Goal: Information Seeking & Learning: Find specific fact

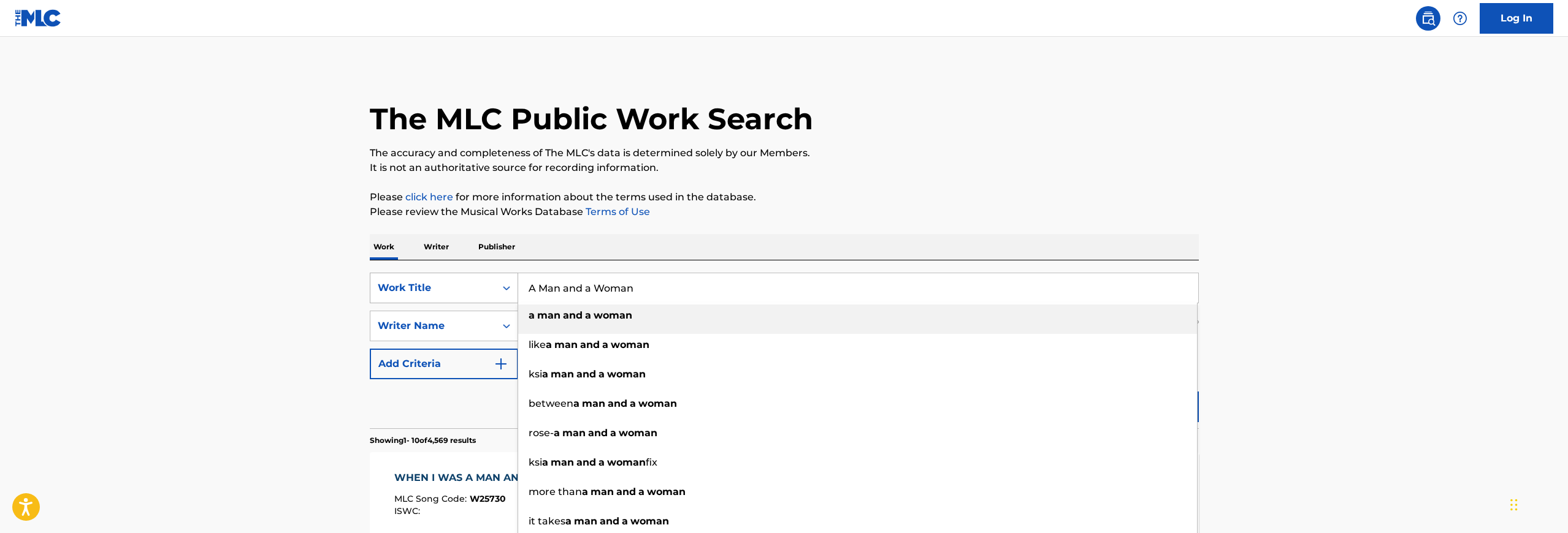
drag, startPoint x: 636, startPoint y: 285, endPoint x: 423, endPoint y: 280, distance: 213.1
click at [423, 280] on div "SearchWithCriteriac31fc45a-6dd7-4313-b1d9-2129cd01991c Work Title A Man and a W…" at bounding box center [783, 289] width 829 height 31
paste input "Search Form"
type input "Man and a Woman"
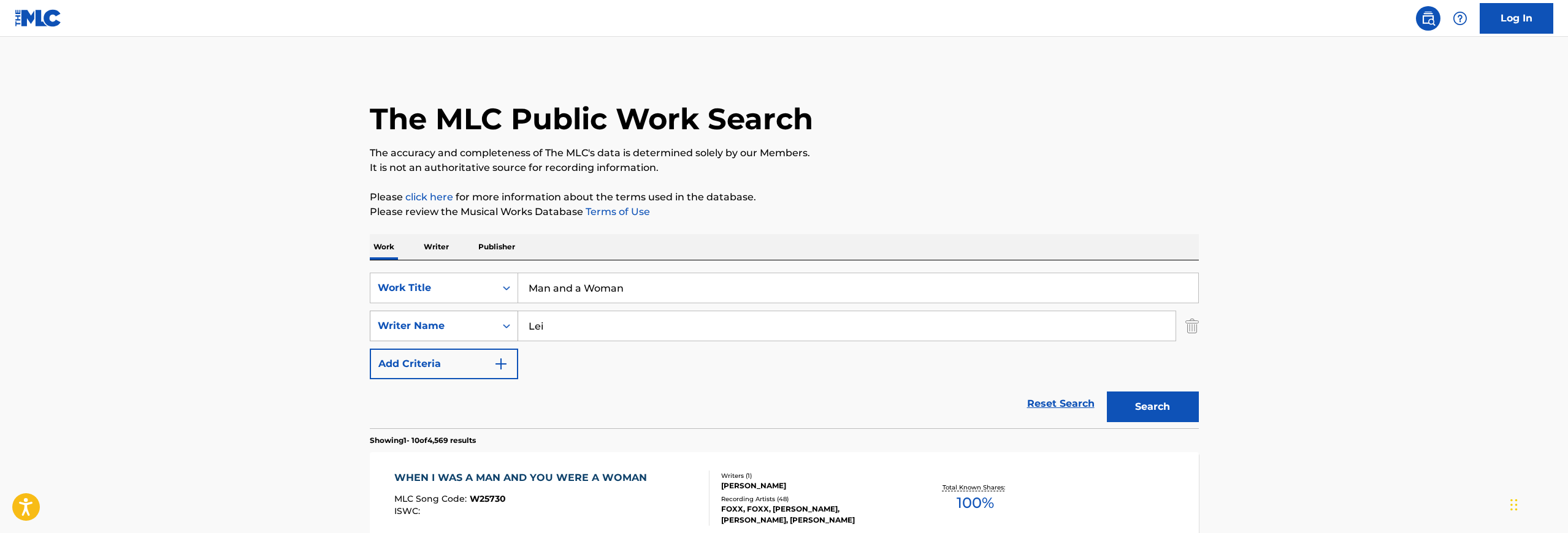
drag, startPoint x: 515, startPoint y: 327, endPoint x: 488, endPoint y: 324, distance: 27.2
click at [488, 324] on div "SearchWithCriteriaff91664c-1a35-4aed-b3c3-8e842389b2ec Writer Name [PERSON_NAME]" at bounding box center [783, 327] width 829 height 31
click at [1157, 408] on button "Search" at bounding box center [1152, 407] width 92 height 31
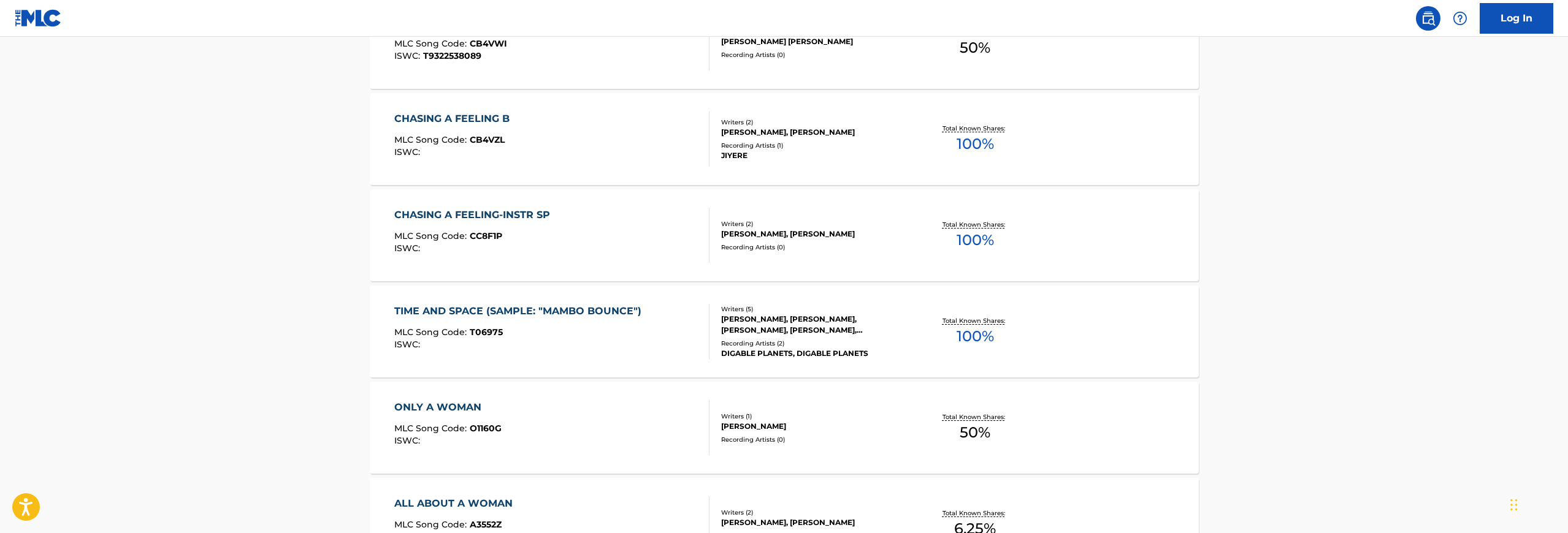
scroll to position [184, 0]
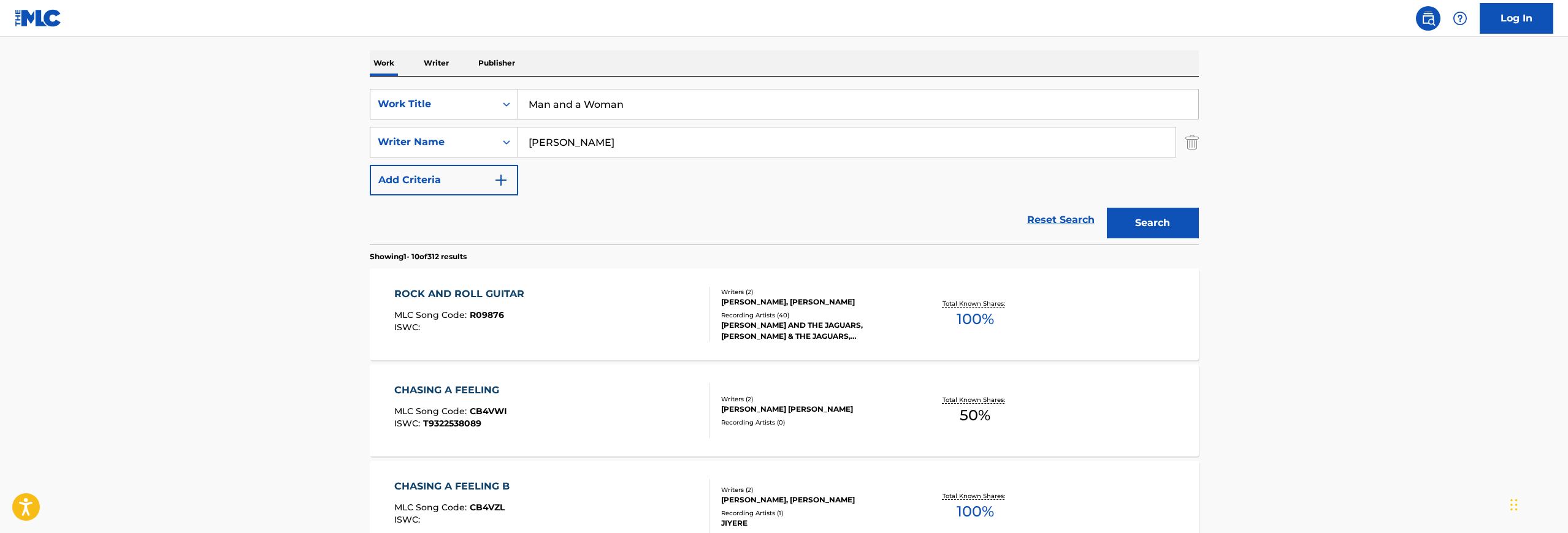
drag, startPoint x: 597, startPoint y: 145, endPoint x: 536, endPoint y: 144, distance: 61.0
click at [509, 149] on div "SearchWithCriteriaff91664c-1a35-4aed-b3c3-8e842389b2ec Writer Name [PERSON_NAME]" at bounding box center [783, 142] width 829 height 31
paste input "Wandel"
type input "Wandel"
click at [1160, 220] on button "Search" at bounding box center [1152, 223] width 92 height 31
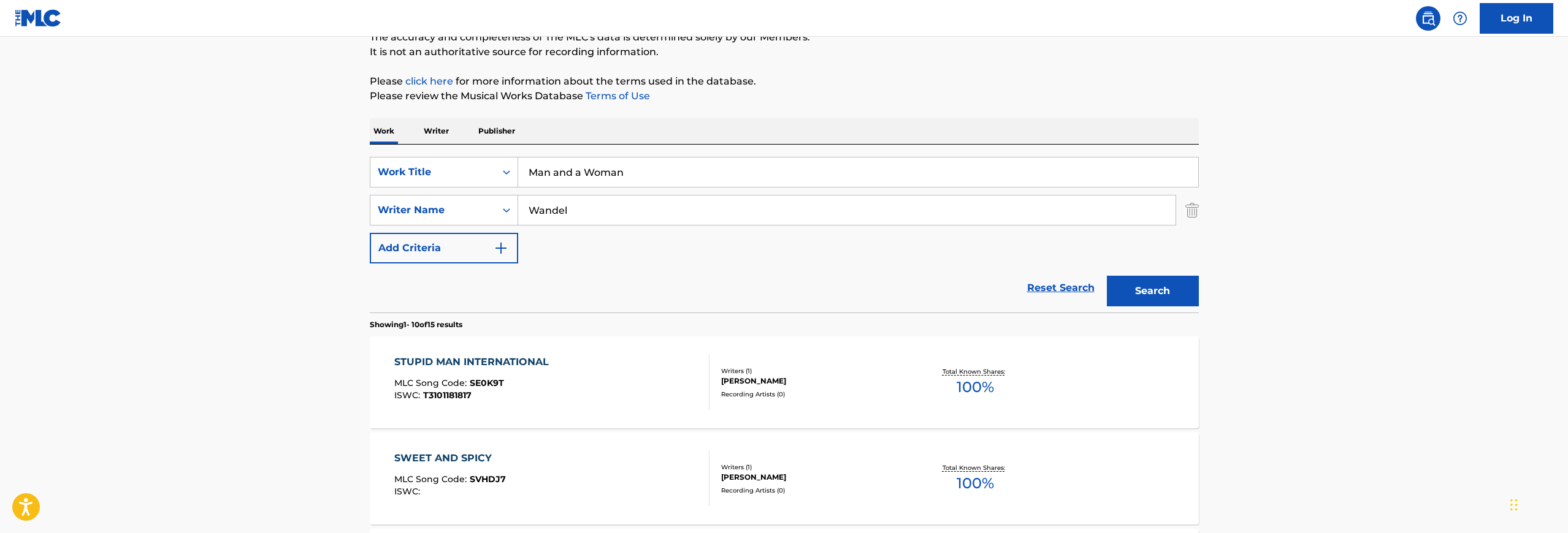
scroll to position [0, 0]
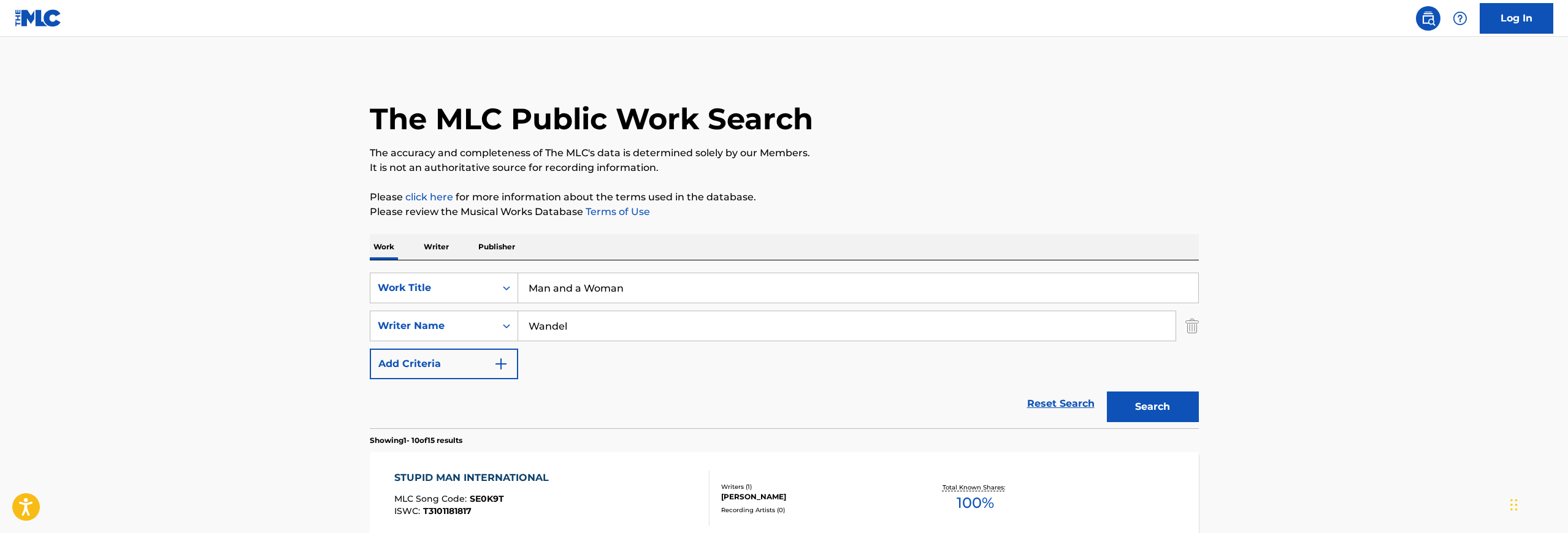
click at [528, 290] on input "Man and a Woman" at bounding box center [859, 288] width 680 height 29
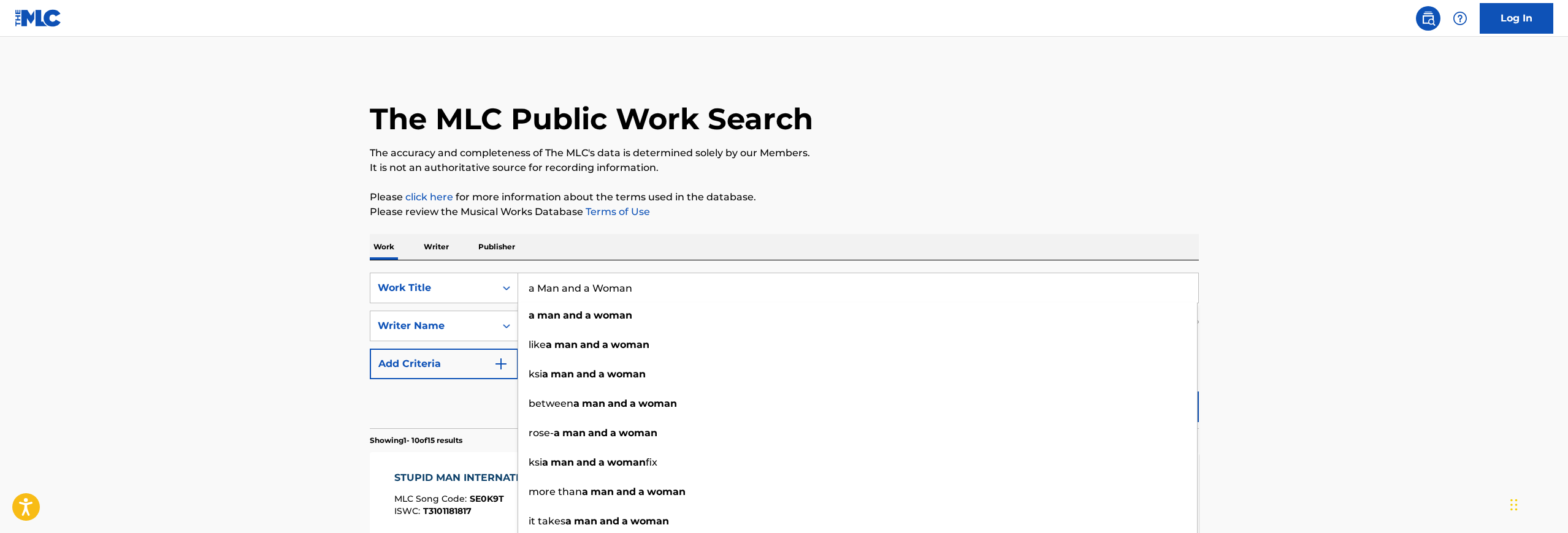
type input "a Man and a Woman"
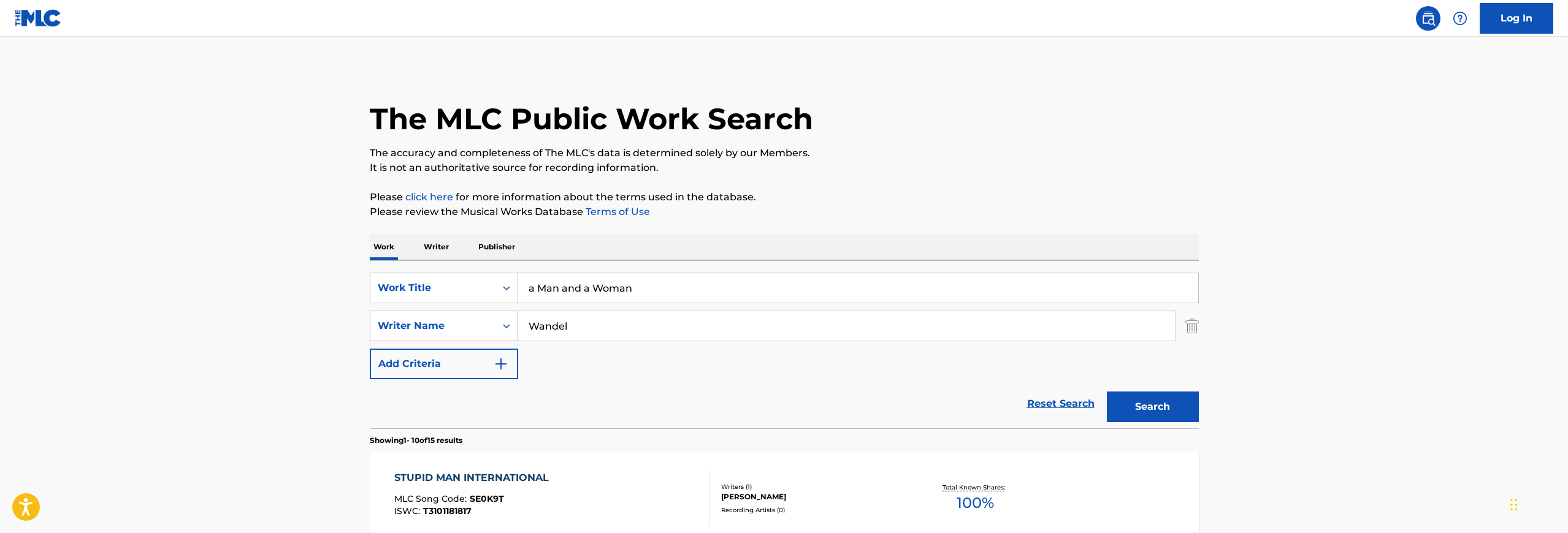
drag, startPoint x: 583, startPoint y: 328, endPoint x: 475, endPoint y: 320, distance: 108.3
click at [475, 320] on div "SearchWithCriteriaff91664c-1a35-4aed-b3c3-8e842389b2ec Writer Name [PERSON_NAME]" at bounding box center [783, 327] width 829 height 31
type input "Lai"
click at [1152, 405] on button "Search" at bounding box center [1152, 407] width 92 height 31
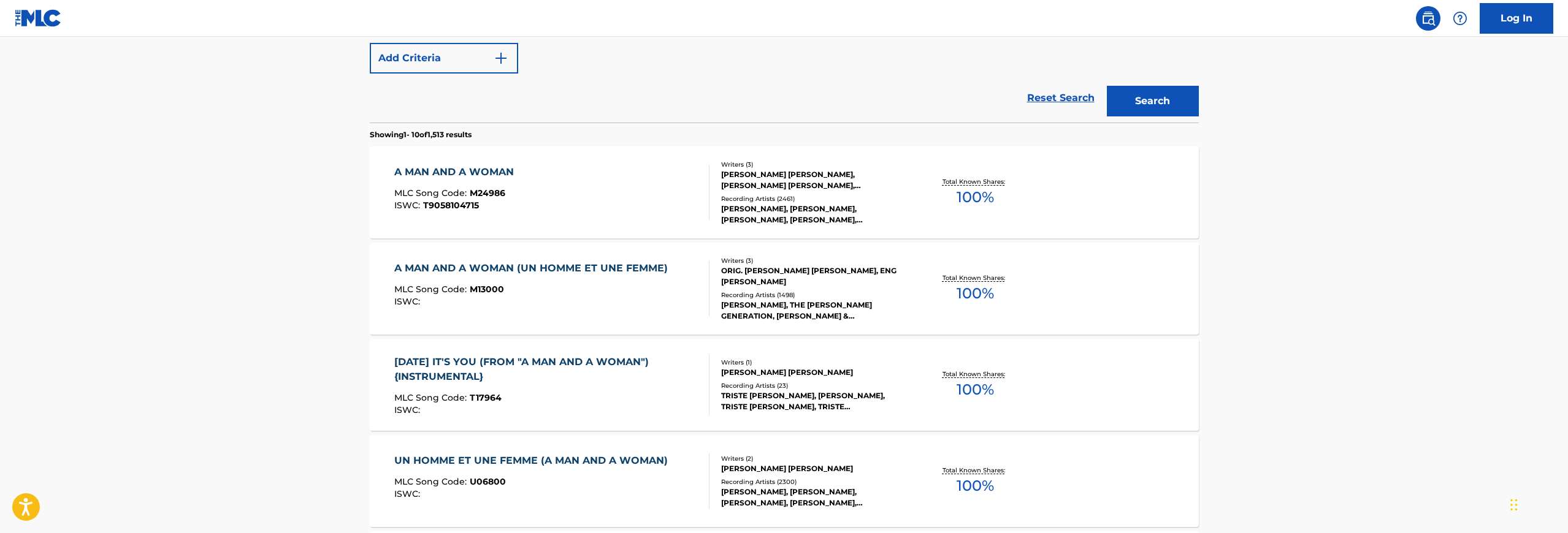
scroll to position [306, 0]
click at [566, 270] on div "A MAN AND A WOMAN (UN HOMME ET UNE FEMME)" at bounding box center [534, 267] width 279 height 15
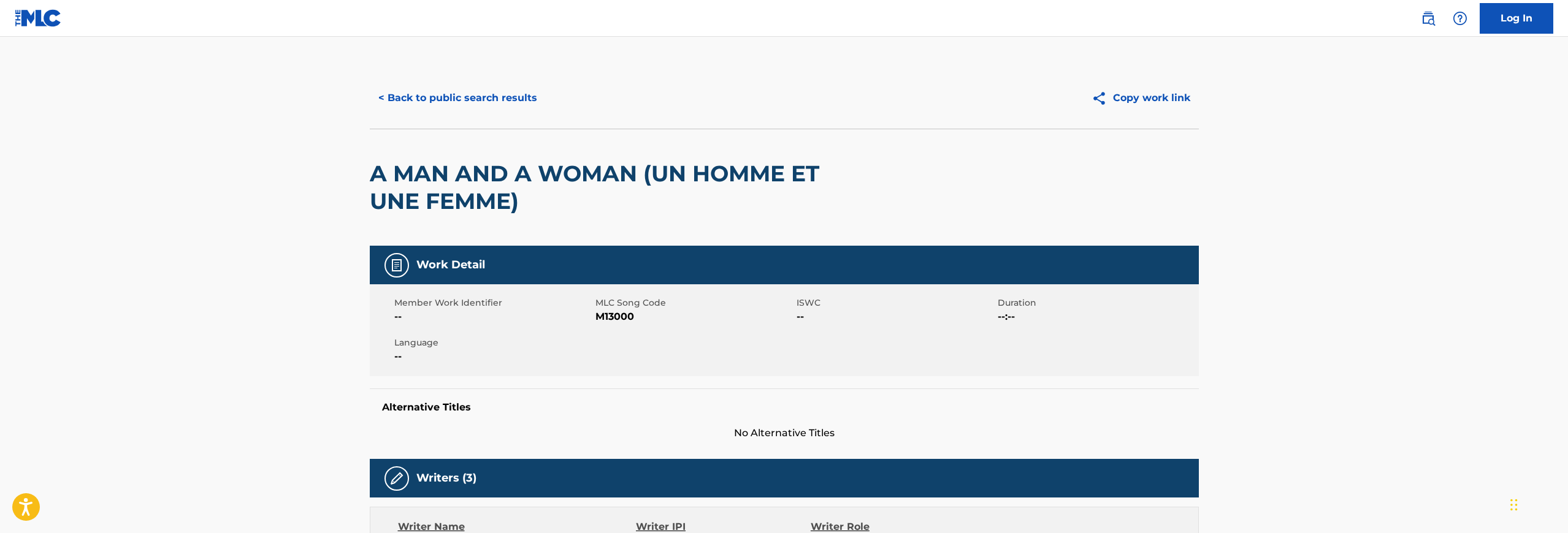
click at [398, 105] on button "< Back to public search results" at bounding box center [457, 98] width 176 height 31
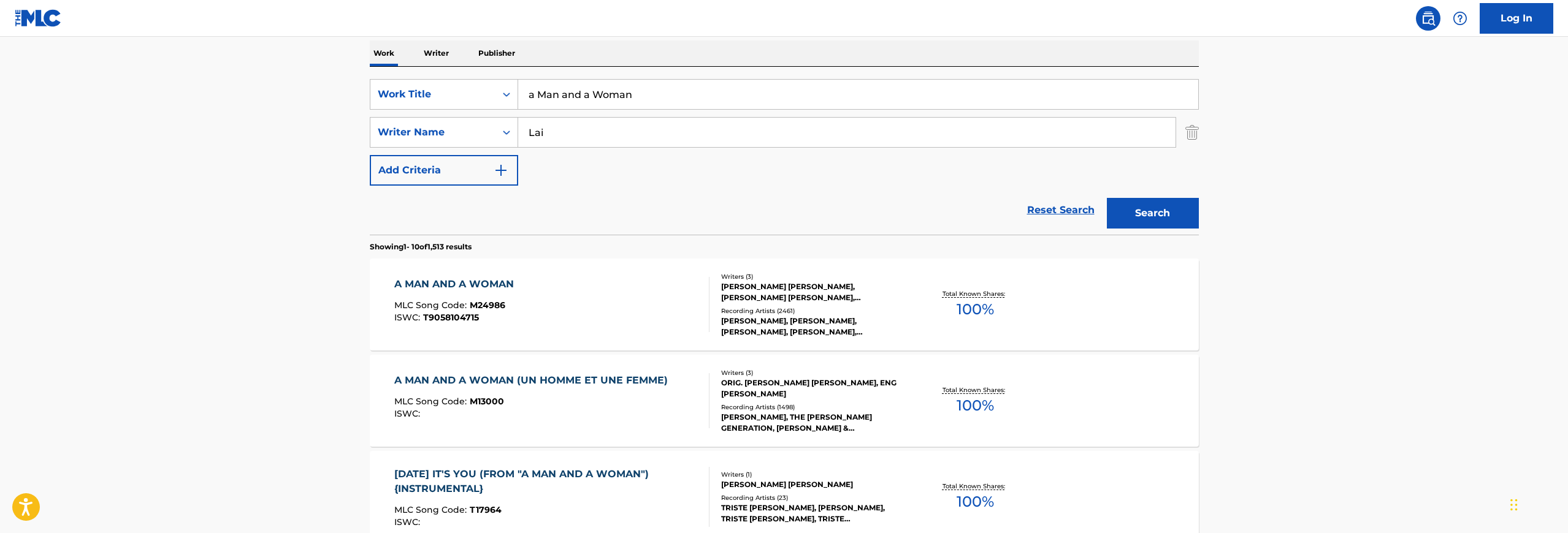
scroll to position [193, 0]
click at [465, 279] on div "A MAN AND A WOMAN" at bounding box center [457, 285] width 126 height 15
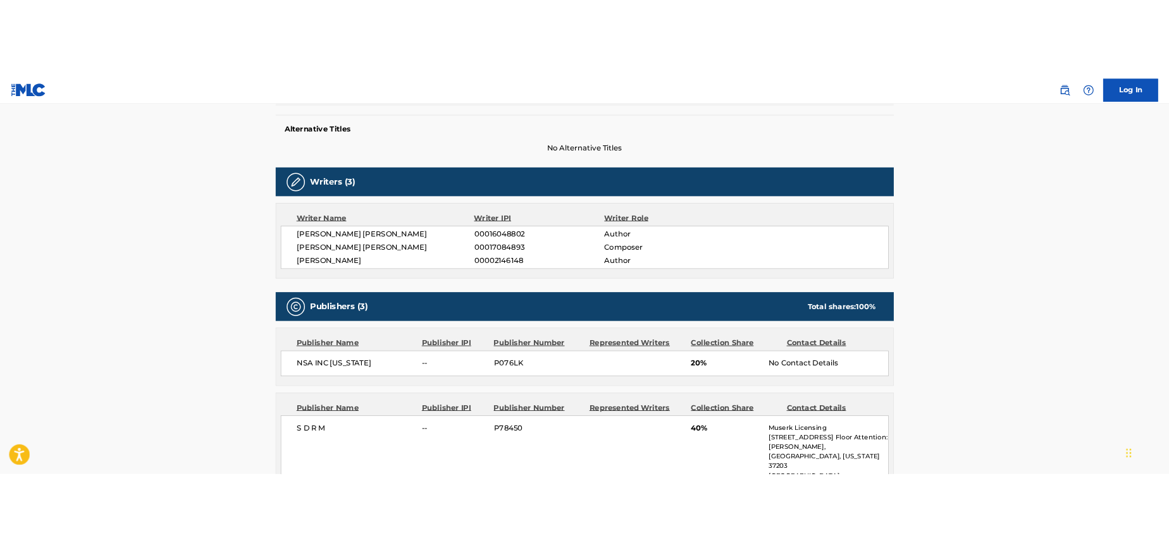
scroll to position [316, 0]
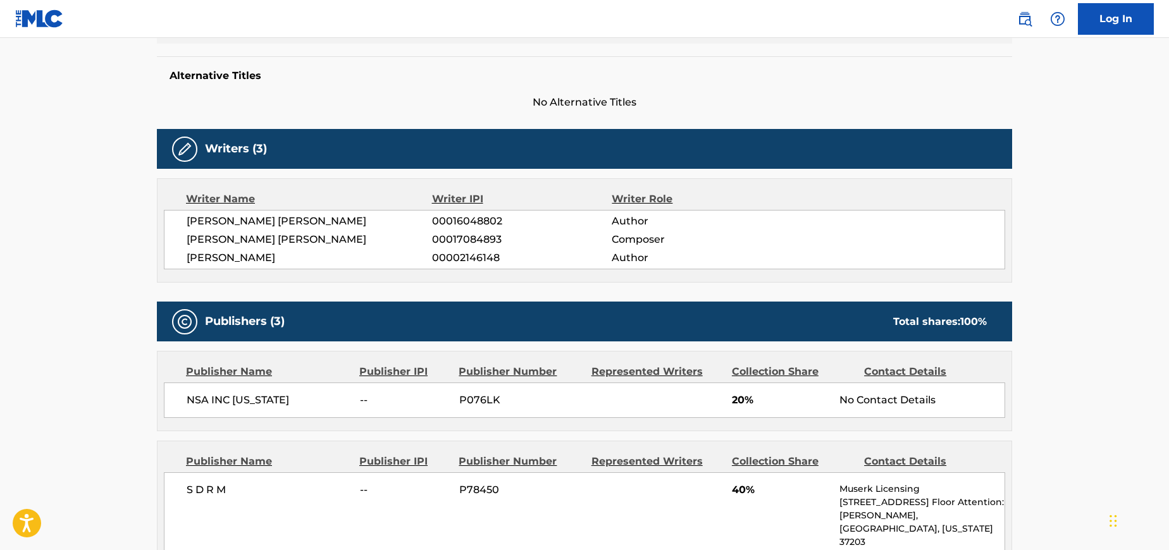
click at [128, 282] on main "< Back to public search results Copy work link A MAN AND A WOMAN Work Detail Me…" at bounding box center [584, 555] width 1169 height 1666
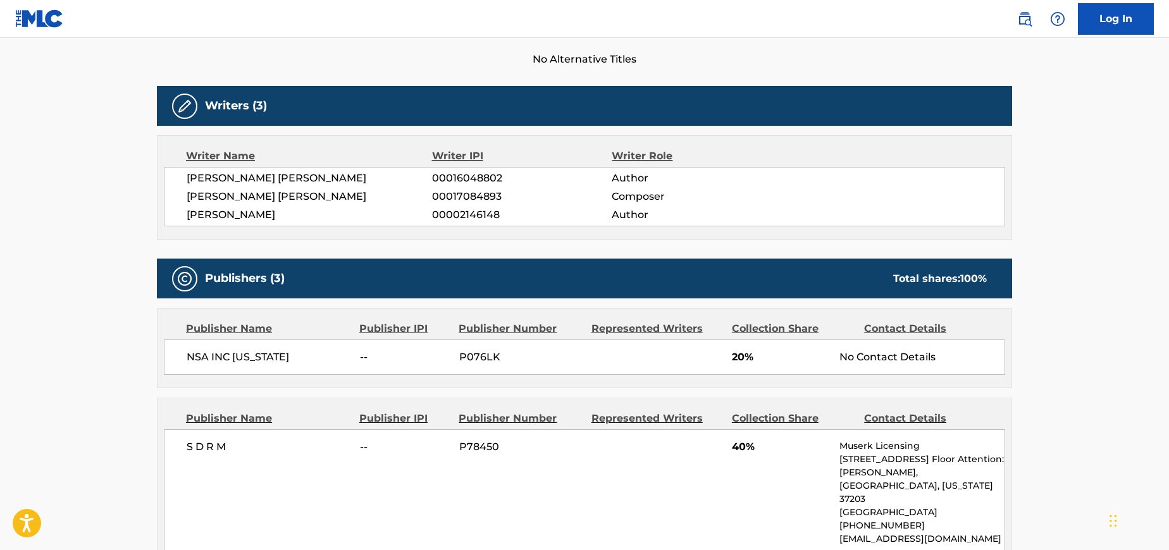
scroll to position [506, 0]
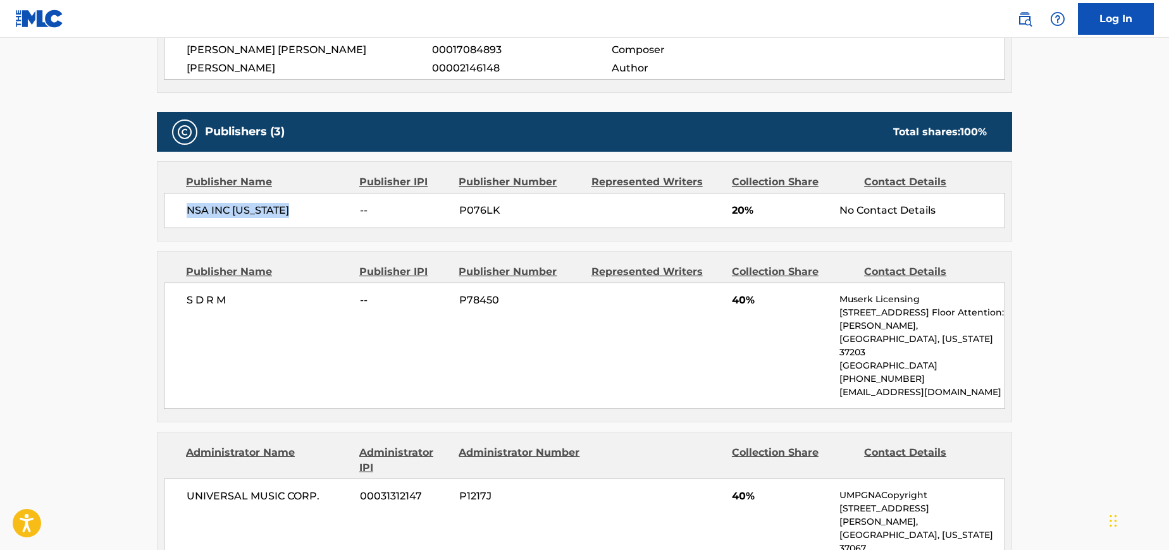
drag, startPoint x: 187, startPoint y: 212, endPoint x: 299, endPoint y: 218, distance: 112.2
click at [299, 218] on div "NSA INC [US_STATE] -- P076LK 20% No Contact Details" at bounding box center [584, 210] width 841 height 35
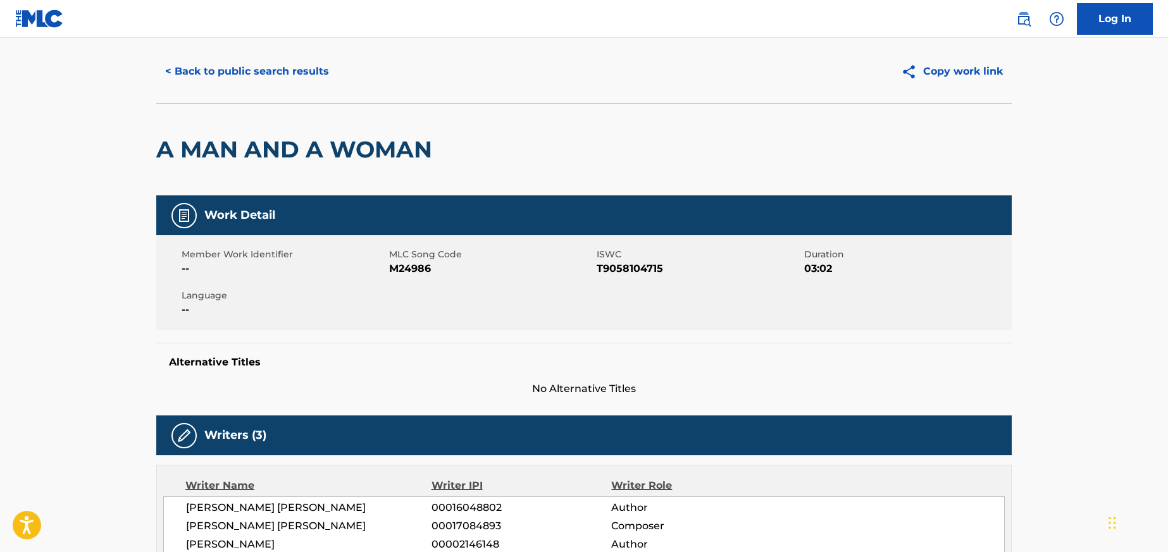
scroll to position [0, 0]
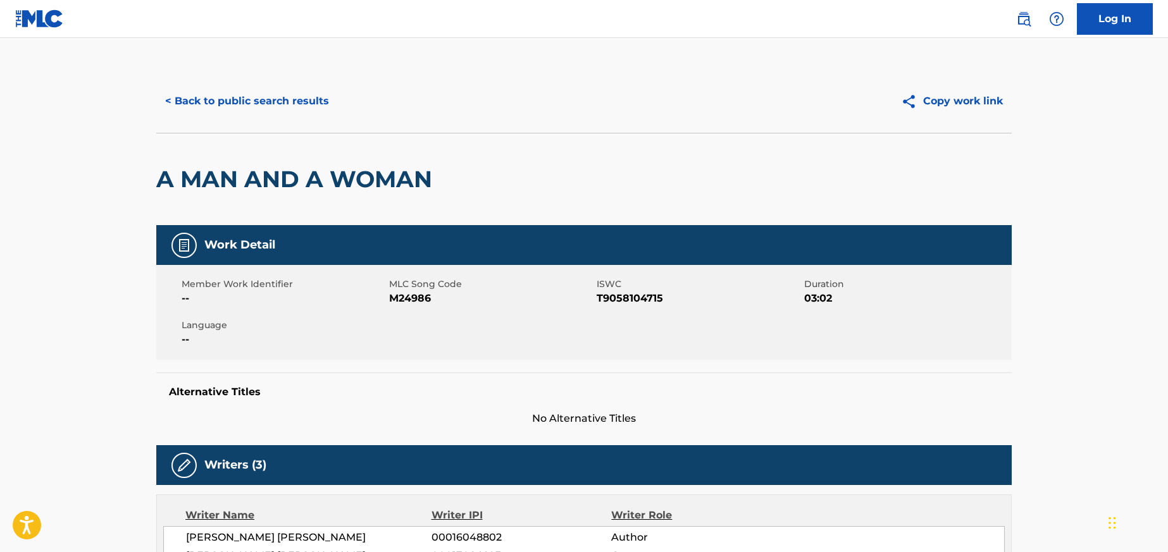
click at [216, 97] on button "< Back to public search results" at bounding box center [247, 101] width 182 height 32
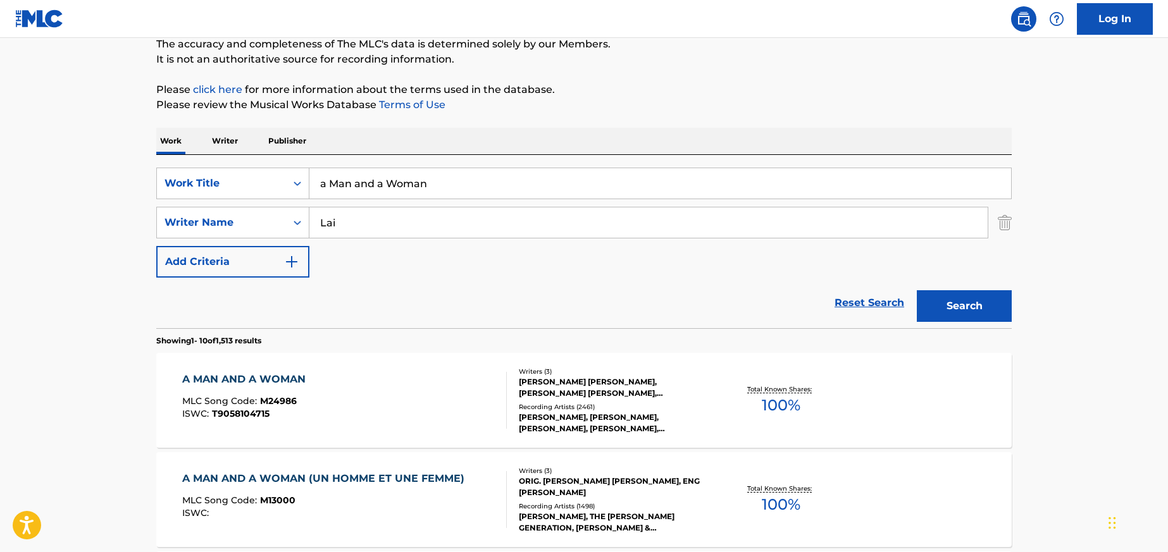
scroll to position [135, 0]
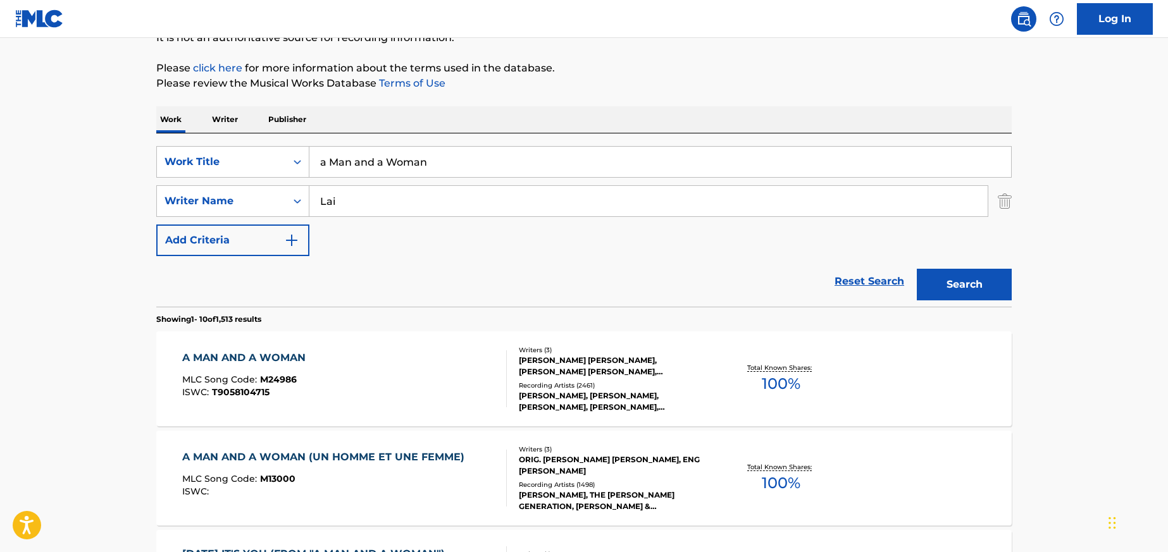
click at [327, 458] on div "A MAN AND A WOMAN (UN HOMME ET UNE FEMME)" at bounding box center [326, 457] width 288 height 15
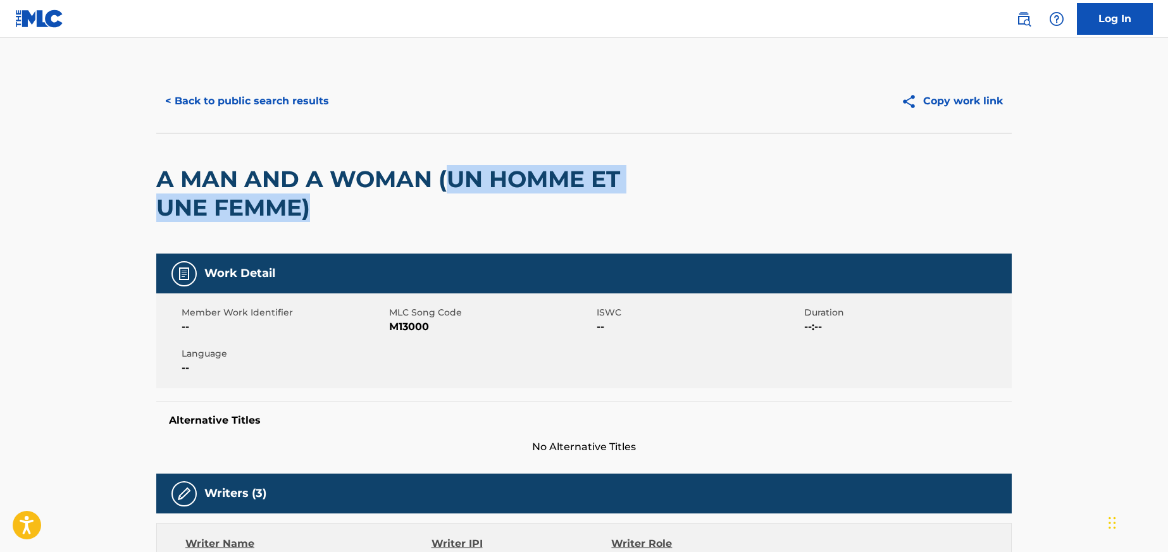
drag, startPoint x: 446, startPoint y: 180, endPoint x: 308, endPoint y: 208, distance: 140.7
click at [308, 208] on h2 "A MAN AND A WOMAN (UN HOMME ET UNE FEMME)" at bounding box center [412, 193] width 513 height 57
click at [300, 208] on h2 "A MAN AND A WOMAN (UN HOMME ET UNE FEMME)" at bounding box center [412, 193] width 513 height 57
copy h2 "UN HOMME ET UNE FEMME"
